Goal: Task Accomplishment & Management: Manage account settings

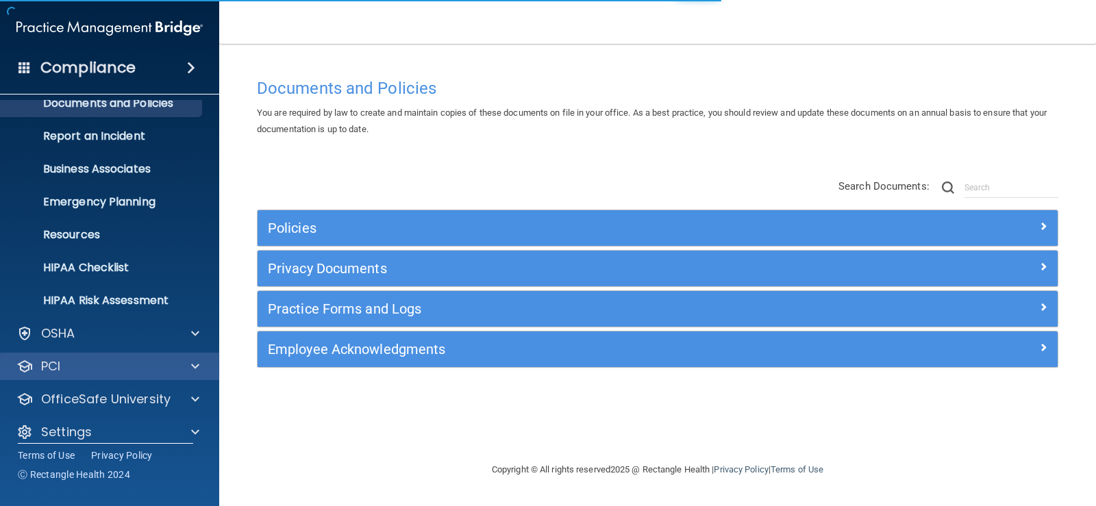
scroll to position [62, 0]
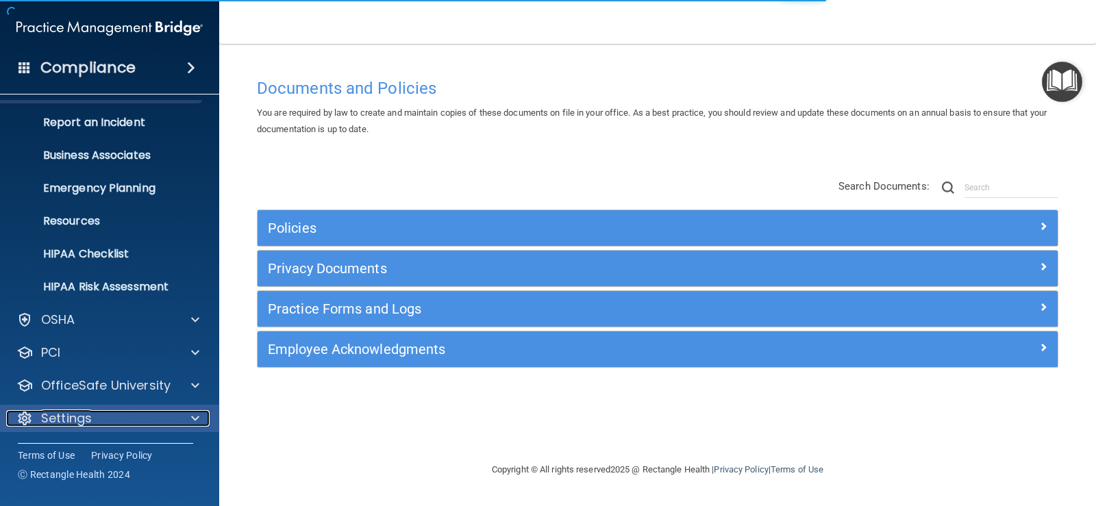
click at [105, 416] on div "Settings" at bounding box center [91, 418] width 170 height 16
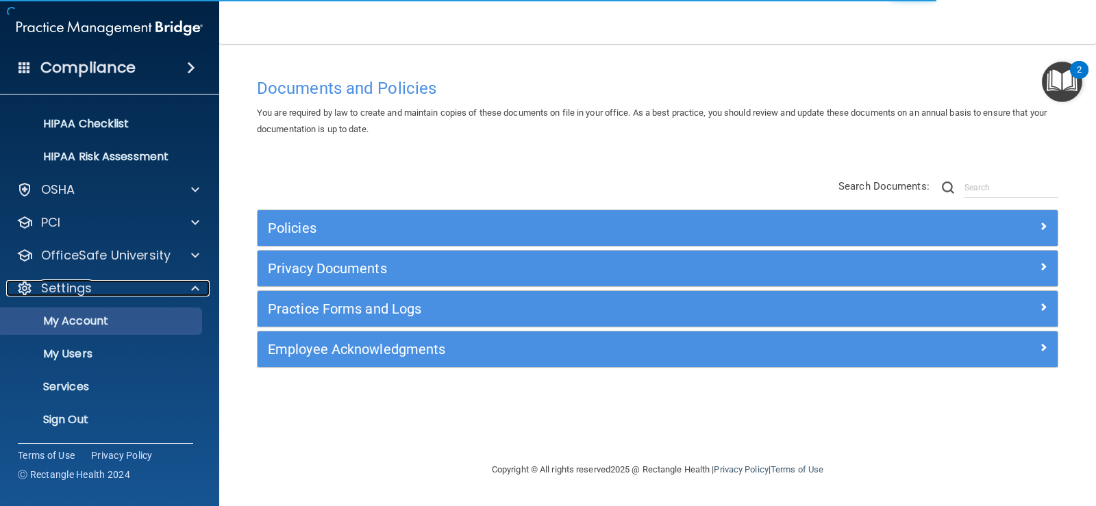
scroll to position [194, 0]
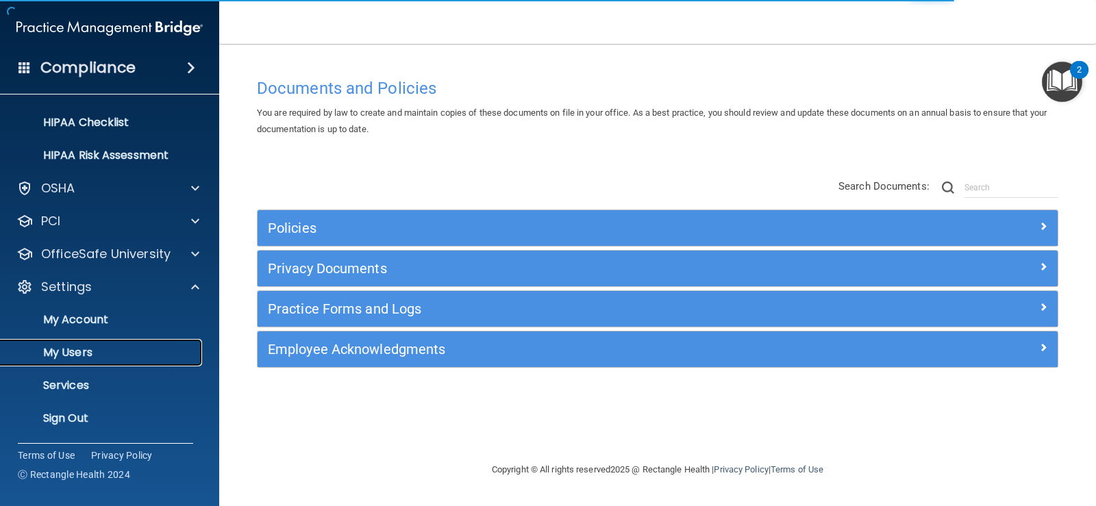
click at [108, 353] on p "My Users" at bounding box center [102, 353] width 187 height 14
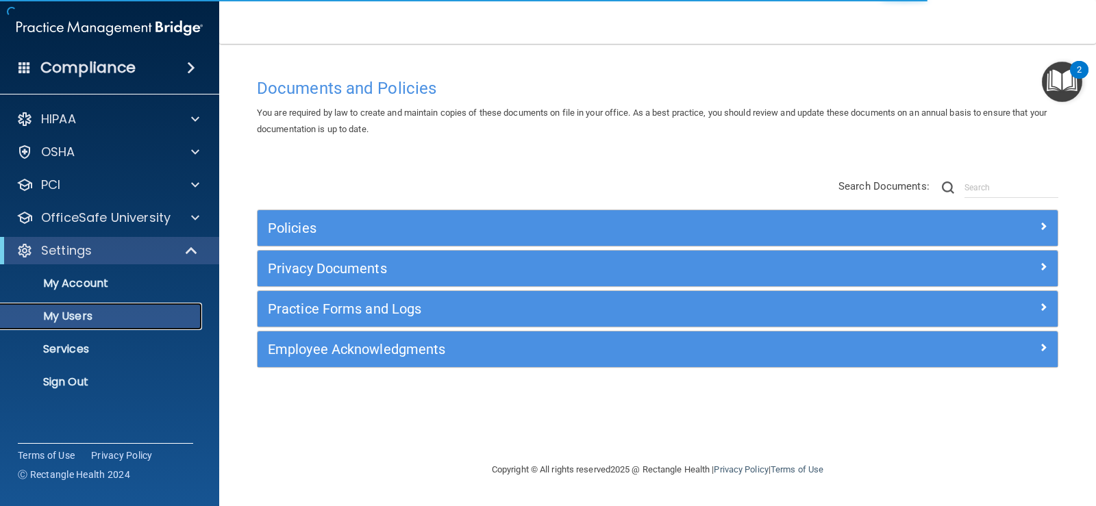
select select "20"
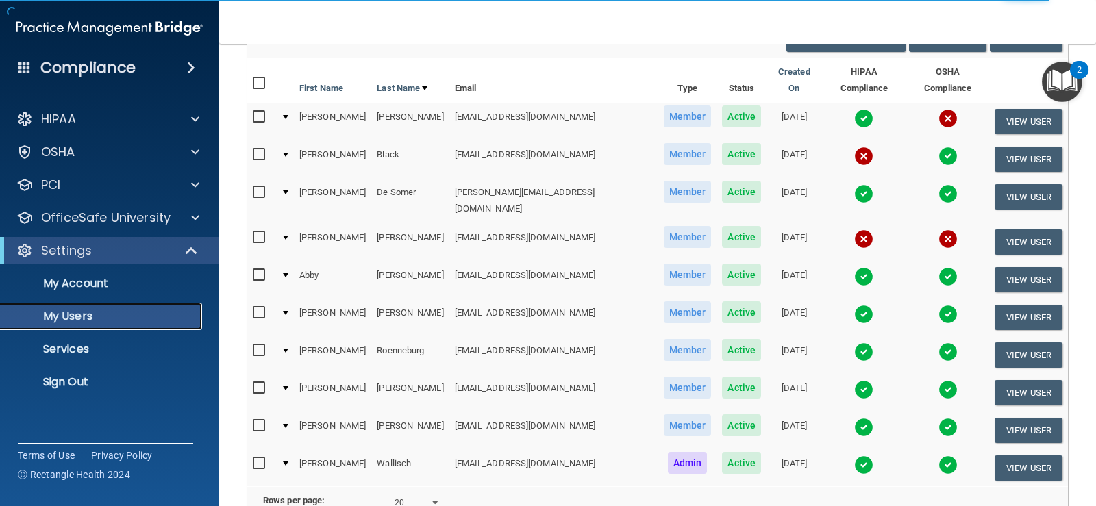
scroll to position [137, 0]
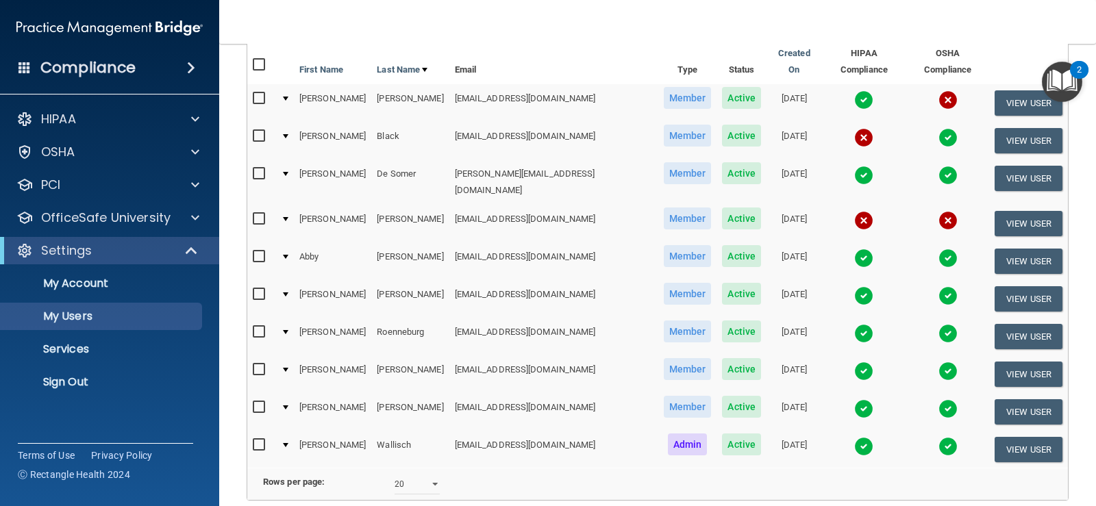
click at [254, 364] on input "checkbox" at bounding box center [261, 369] width 16 height 11
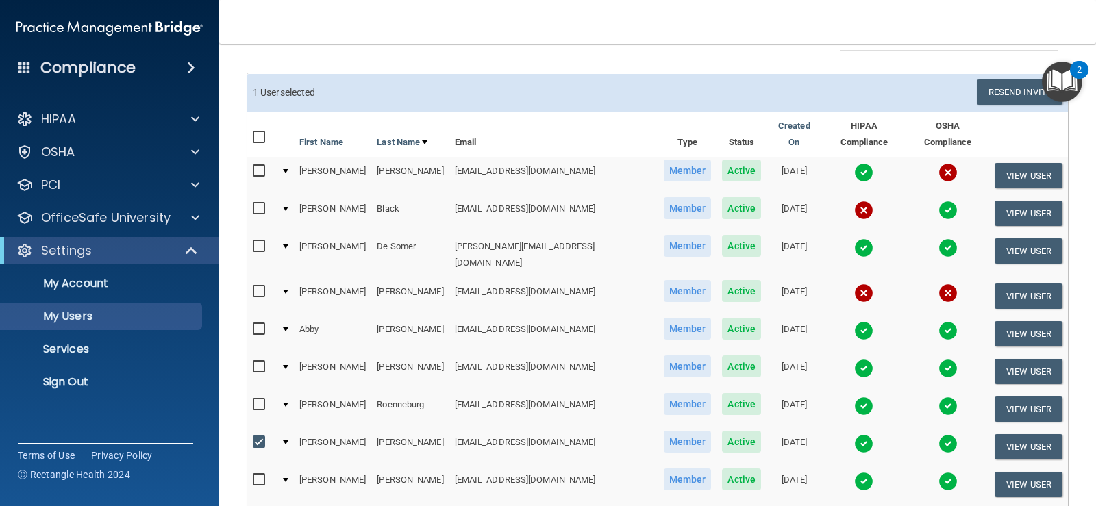
scroll to position [0, 0]
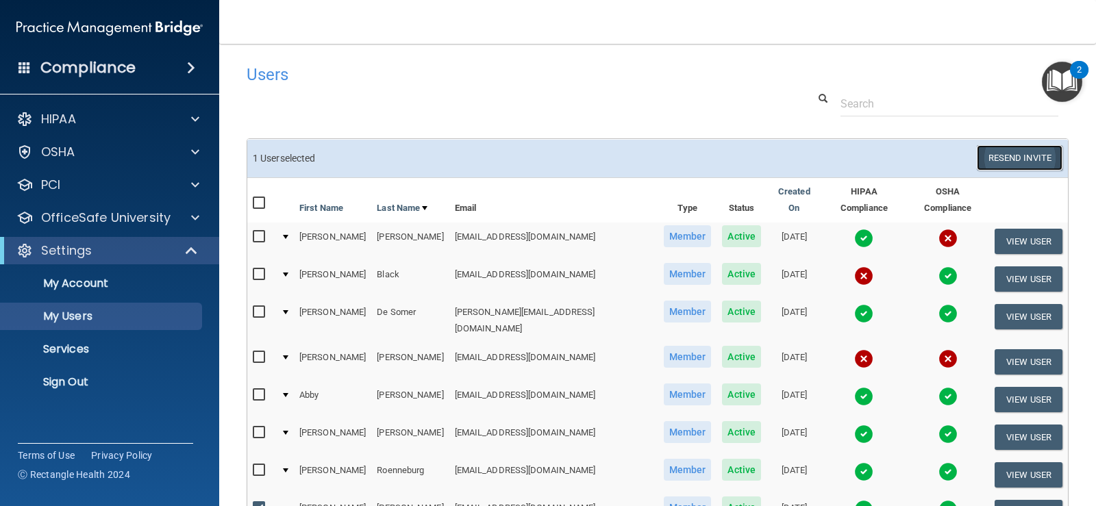
click at [1012, 154] on button "Resend Invite" at bounding box center [1020, 157] width 86 height 25
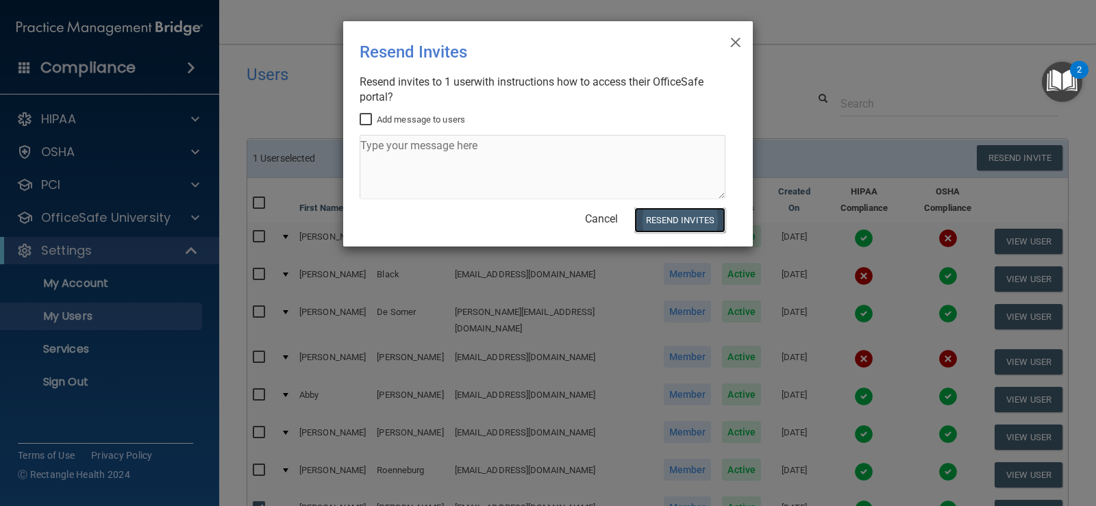
click at [674, 225] on button "Resend Invites" at bounding box center [679, 220] width 91 height 25
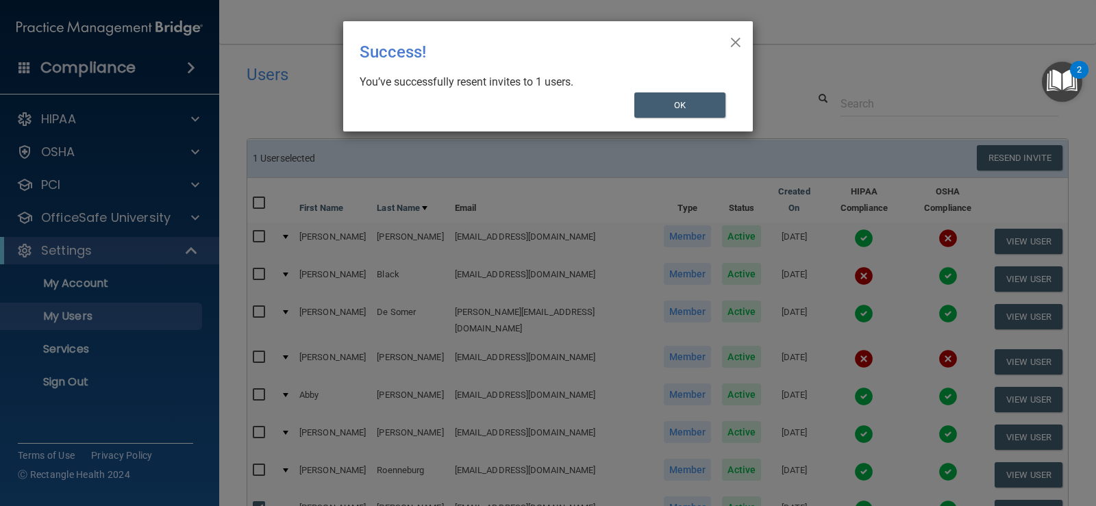
click at [738, 41] on span "×" at bounding box center [735, 40] width 12 height 27
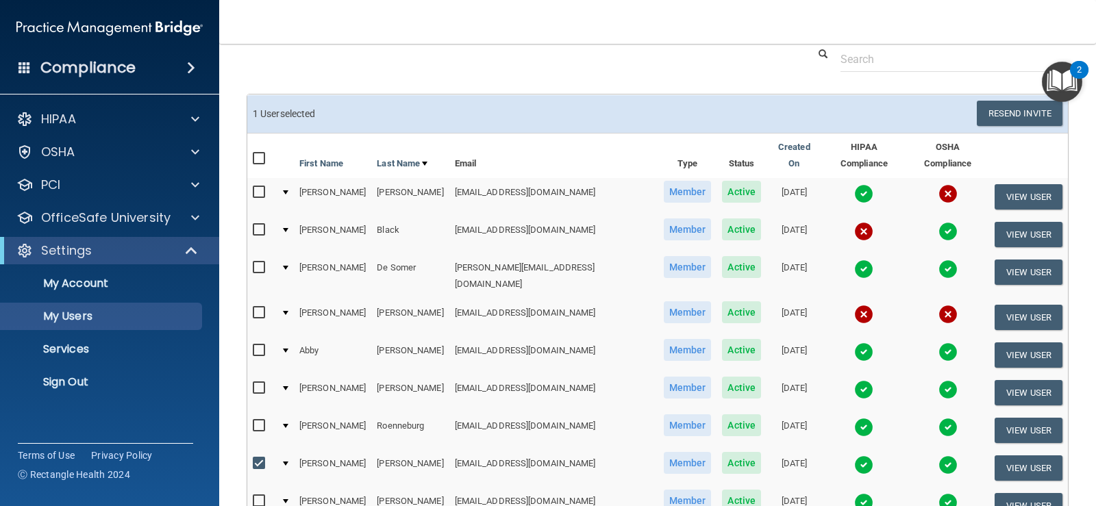
scroll to position [68, 0]
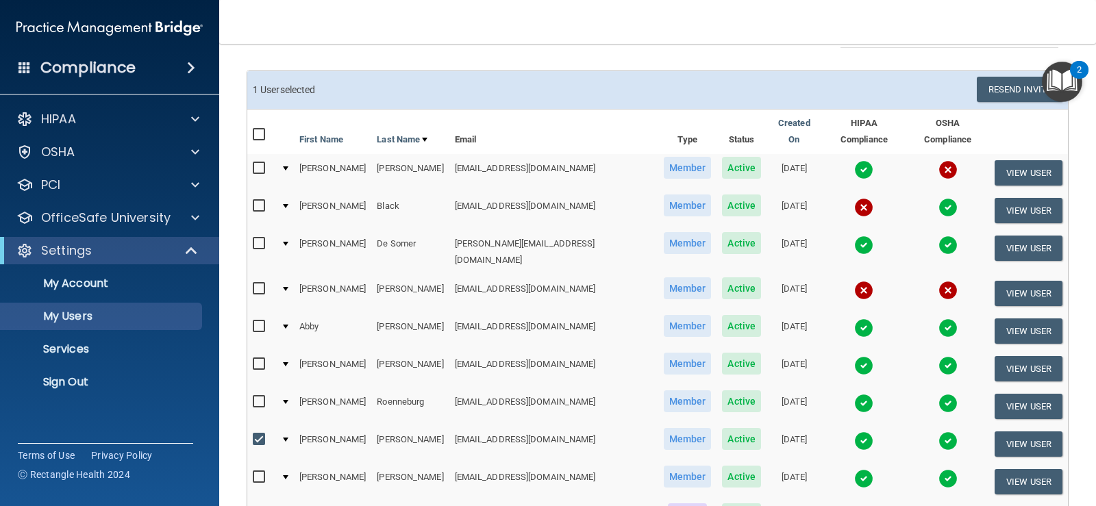
click at [427, 61] on div "Users Success! New user created. × Error! The user couldn't be created. × Succe…" at bounding box center [658, 311] width 822 height 644
click at [260, 431] on label at bounding box center [261, 439] width 17 height 16
click at [260, 434] on input "checkbox" at bounding box center [261, 439] width 16 height 11
checkbox input "false"
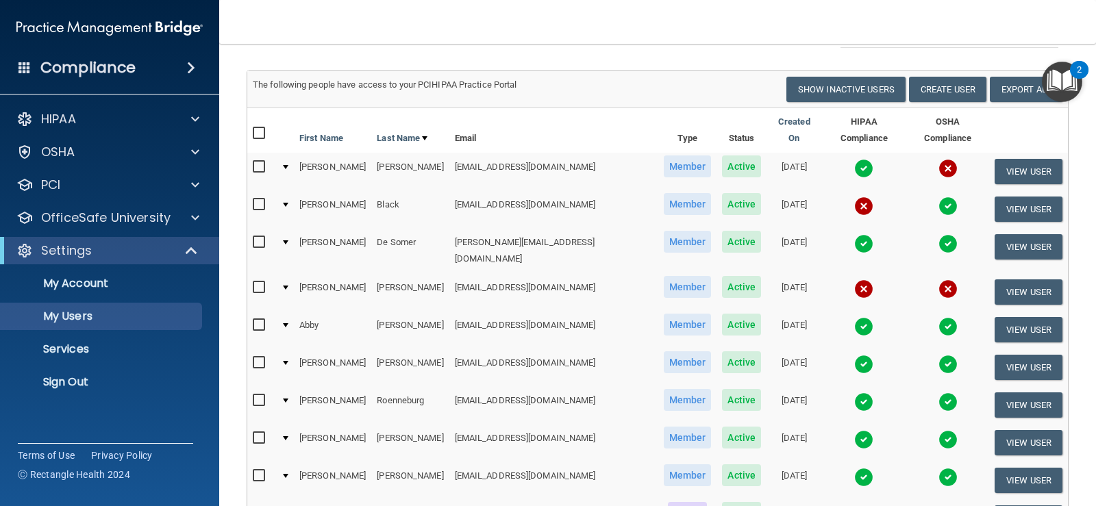
click at [501, 70] on div "The following people have access to your PCIHIPAA Practice Portal Resend Invite…" at bounding box center [658, 319] width 822 height 499
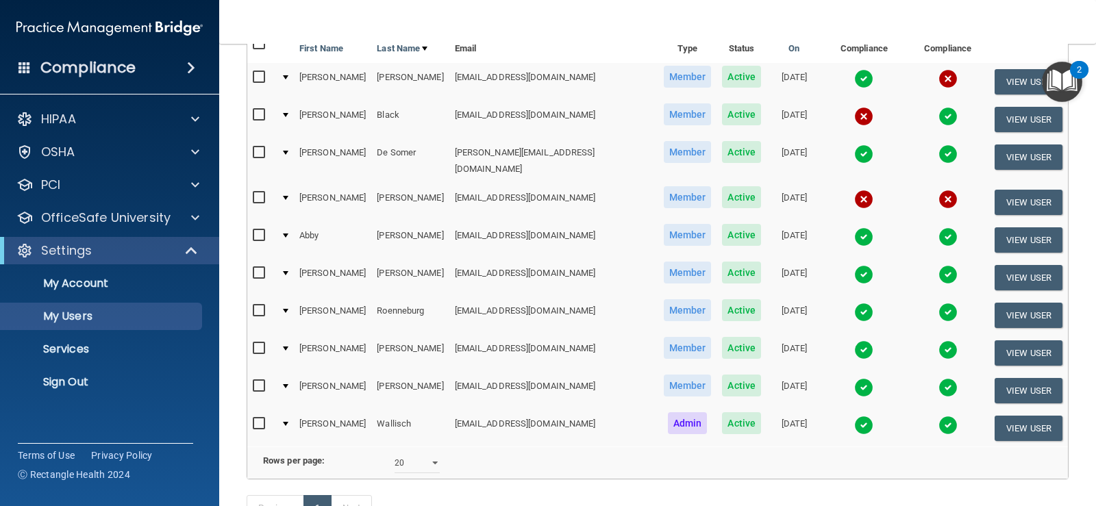
scroll to position [0, 0]
